Goal: Task Accomplishment & Management: Complete application form

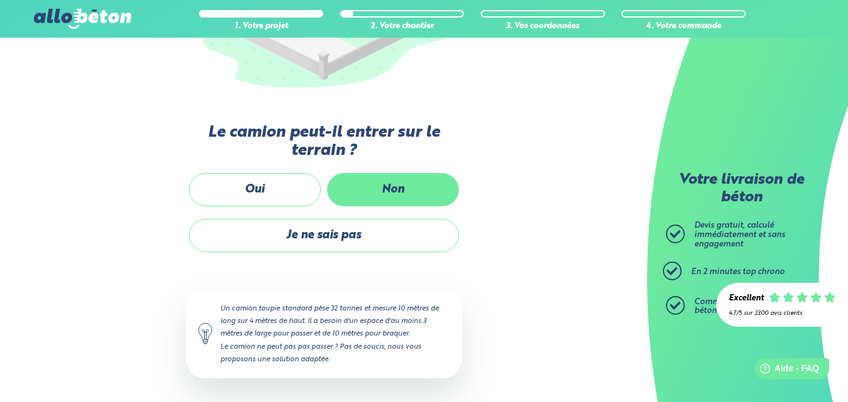
click at [376, 191] on label "Non" at bounding box center [393, 189] width 132 height 33
click at [0, 0] on input "Non" at bounding box center [0, 0] width 0 height 0
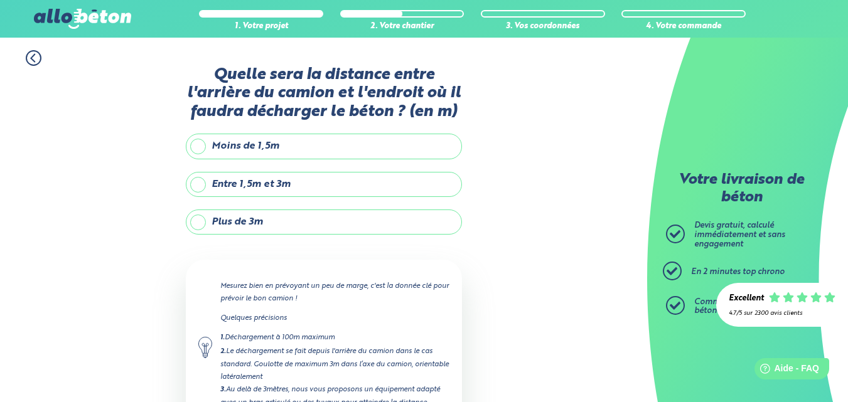
click at [326, 225] on label "Plus de 3m" at bounding box center [324, 222] width 276 height 25
click at [0, 0] on input "Plus de 3m" at bounding box center [0, 0] width 0 height 0
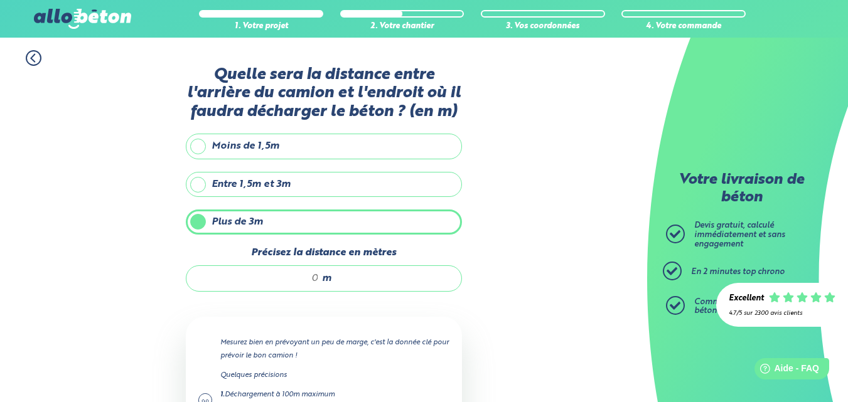
click at [315, 277] on input "Précisez la distance en mètres" at bounding box center [259, 278] width 120 height 13
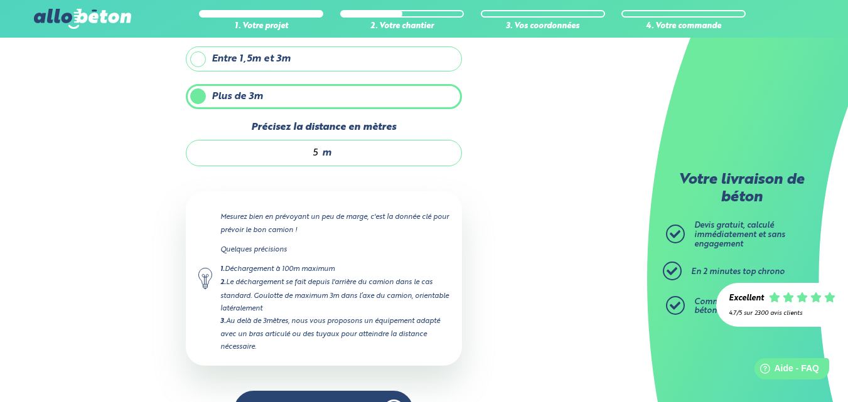
scroll to position [166, 0]
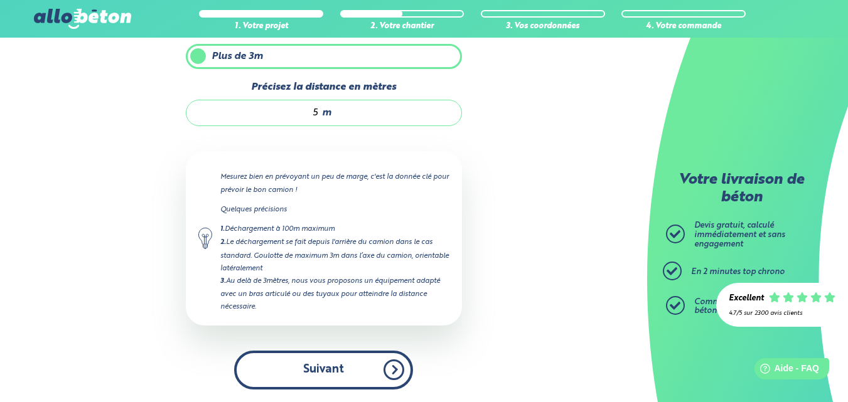
type input "5"
click at [323, 367] on button "Suivant" at bounding box center [323, 370] width 179 height 38
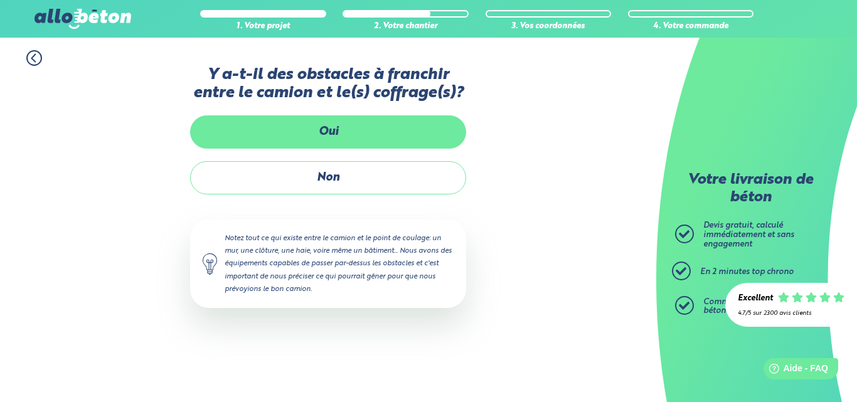
click at [371, 137] on label "Oui" at bounding box center [328, 131] width 276 height 33
click at [0, 0] on input "Oui" at bounding box center [0, 0] width 0 height 0
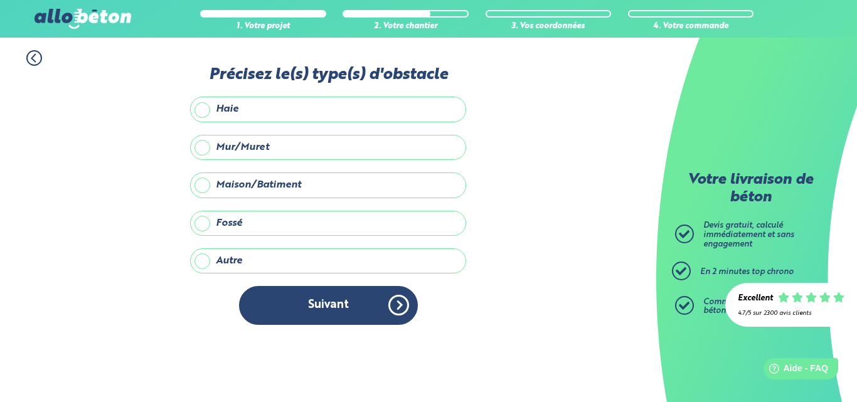
click at [316, 114] on label "Haie" at bounding box center [328, 109] width 276 height 25
click at [0, 0] on input "Haie" at bounding box center [0, 0] width 0 height 0
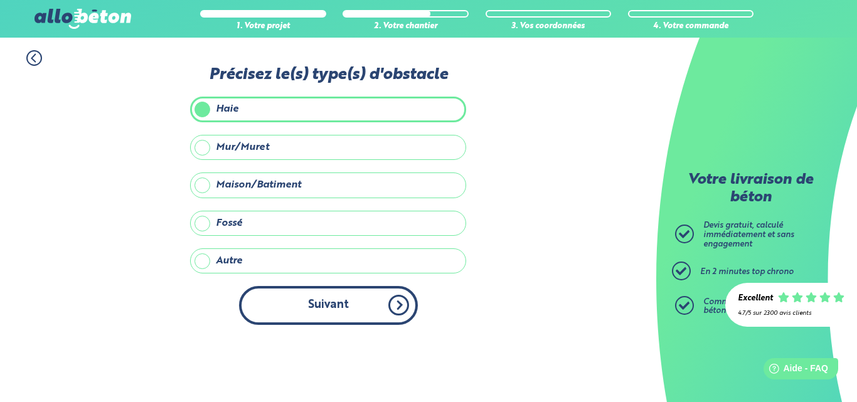
click at [345, 309] on button "Suivant" at bounding box center [328, 305] width 179 height 38
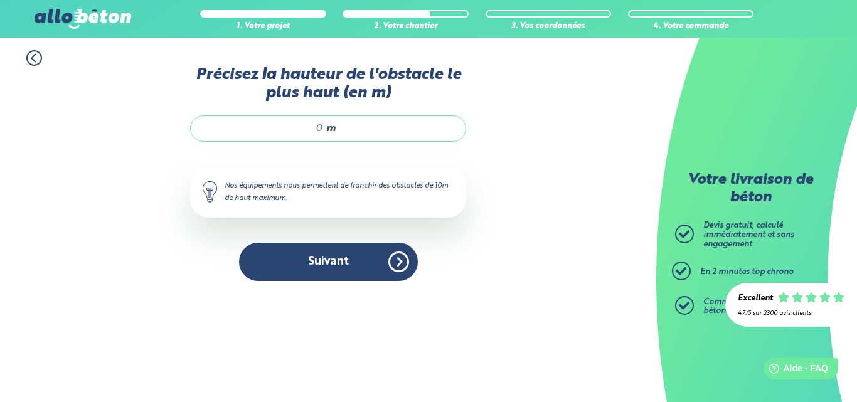
click at [322, 130] on input "Précisez la hauteur de l'obstacle le plus haut (en m)" at bounding box center [263, 128] width 120 height 13
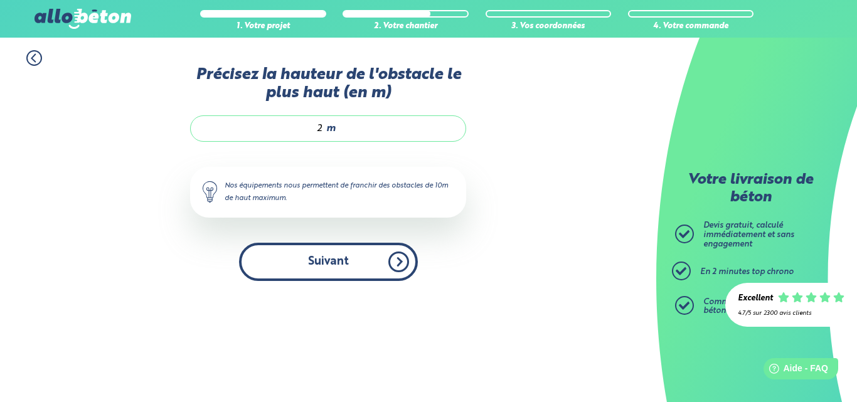
type input "2"
click at [334, 258] on button "Suivant" at bounding box center [328, 262] width 179 height 38
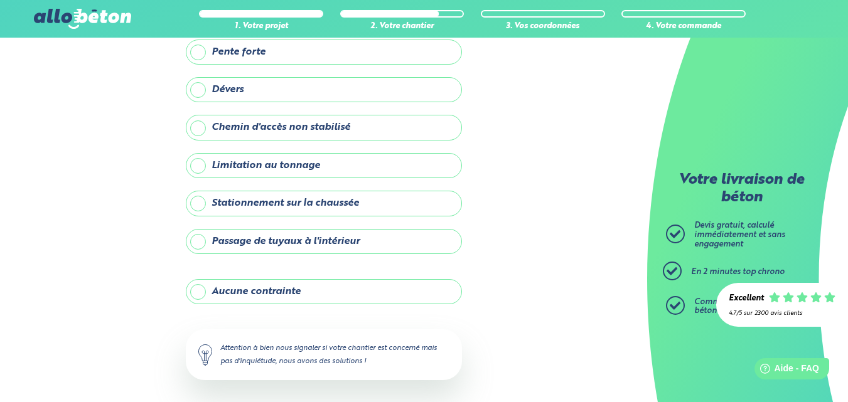
scroll to position [180, 0]
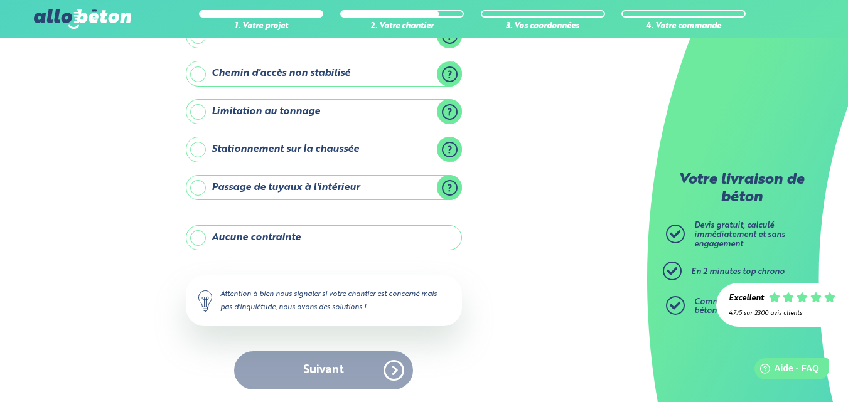
click at [350, 245] on label "Aucune contrainte" at bounding box center [324, 237] width 276 height 25
click at [0, 0] on input "Aucune contrainte" at bounding box center [0, 0] width 0 height 0
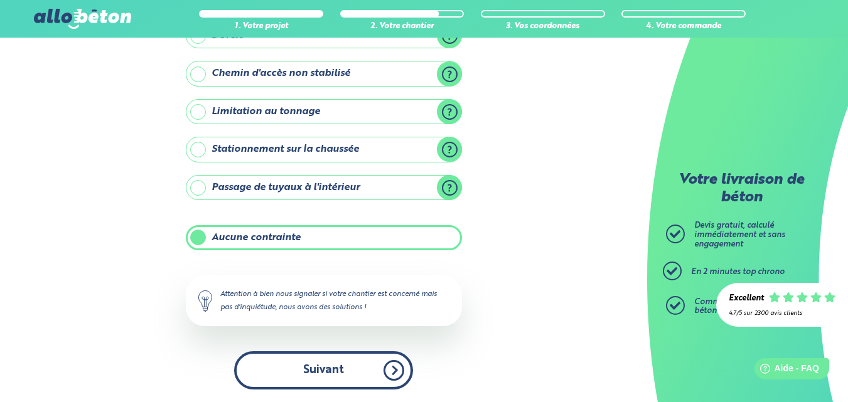
click at [349, 368] on button "Suivant" at bounding box center [323, 371] width 179 height 38
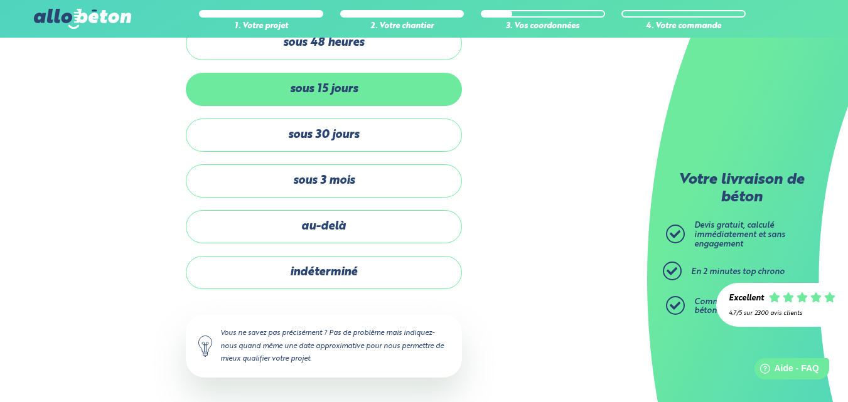
scroll to position [71, 0]
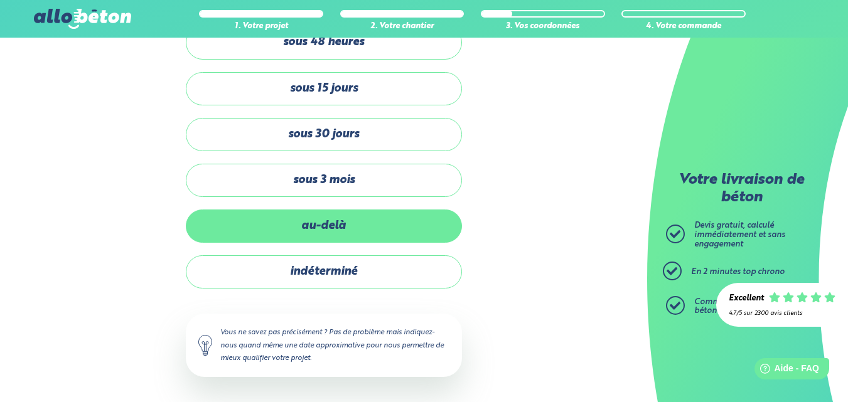
click at [372, 225] on label "au-delà" at bounding box center [324, 226] width 276 height 33
click at [0, 0] on input "au-delà" at bounding box center [0, 0] width 0 height 0
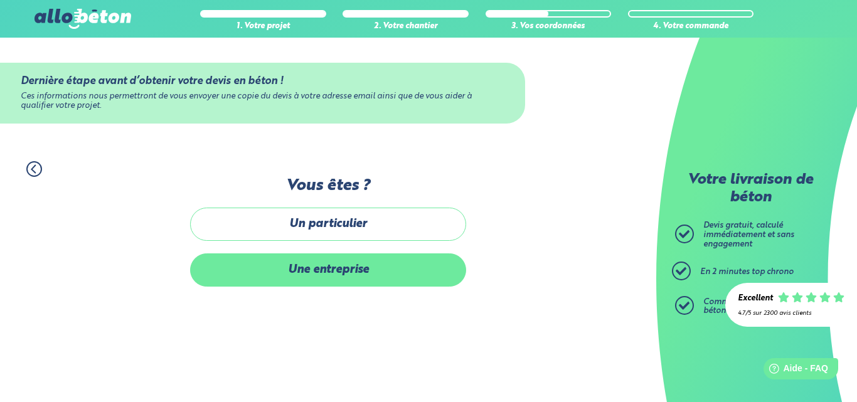
click at [363, 274] on label "Une entreprise" at bounding box center [328, 270] width 276 height 33
click at [0, 0] on input "Une entreprise" at bounding box center [0, 0] width 0 height 0
